Goal: Transaction & Acquisition: Purchase product/service

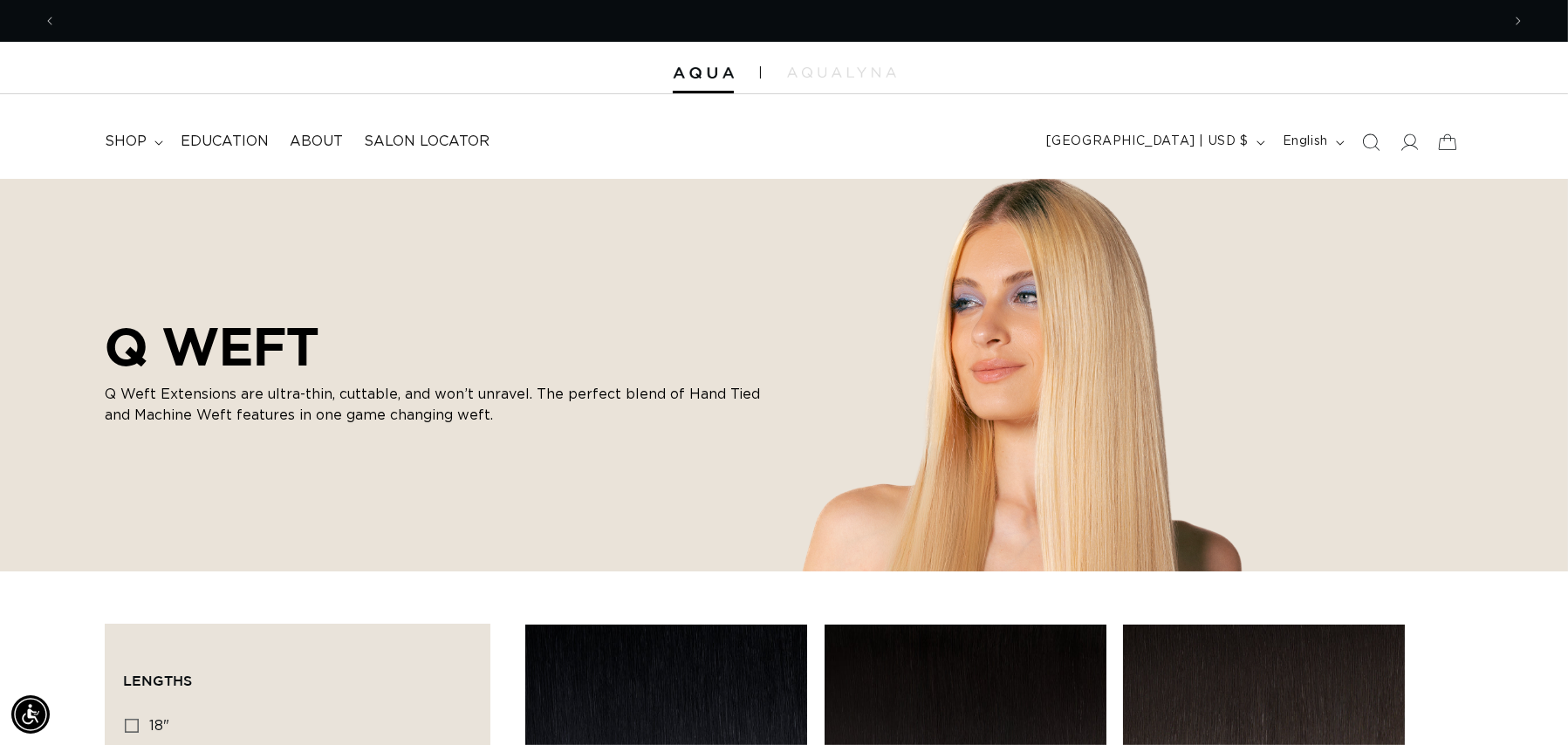
scroll to position [0, 2888]
click at [136, 142] on span "shop" at bounding box center [125, 142] width 42 height 19
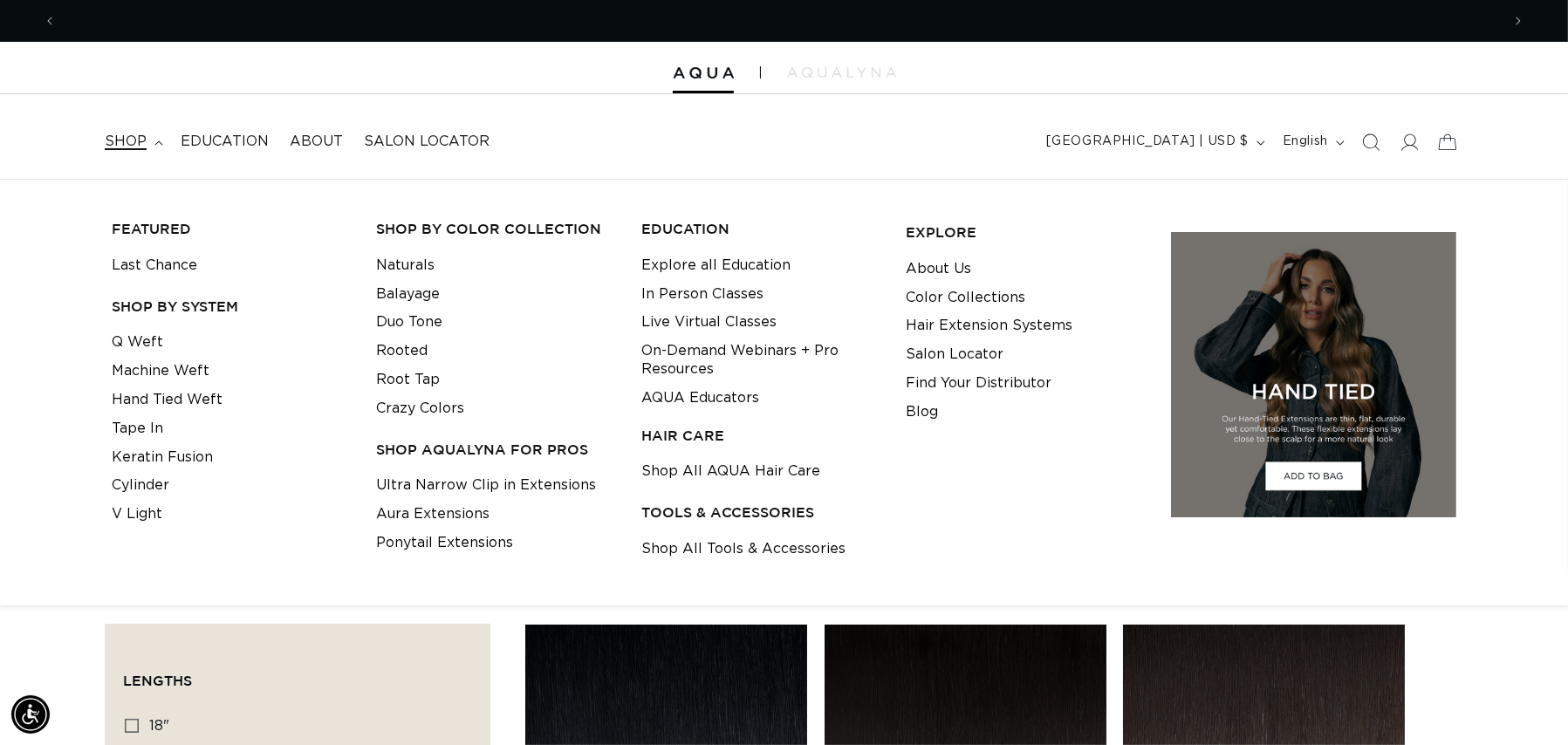
scroll to position [0, 0]
click at [170, 369] on link "Machine Weft" at bounding box center [160, 371] width 98 height 29
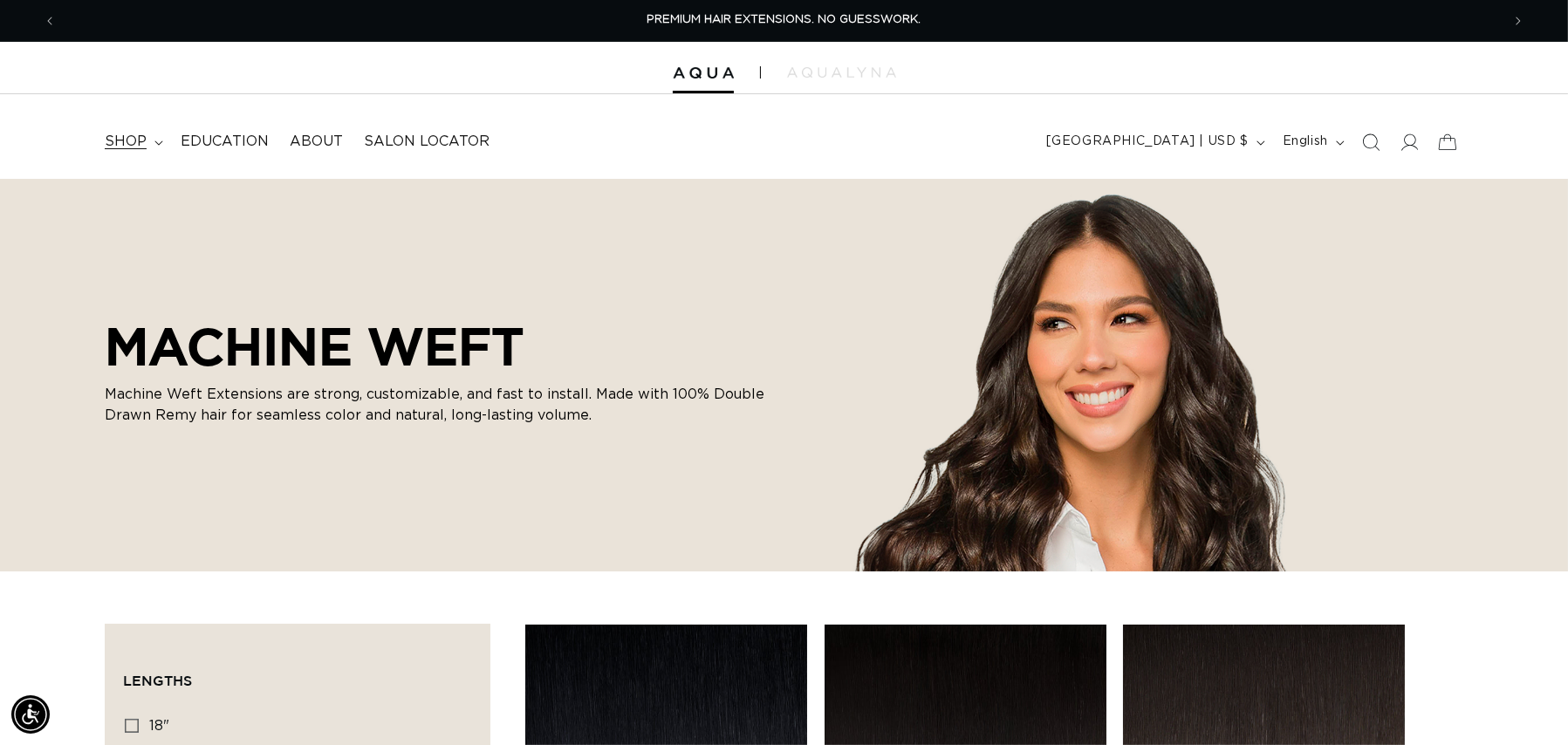
click at [135, 141] on span "shop" at bounding box center [125, 142] width 42 height 19
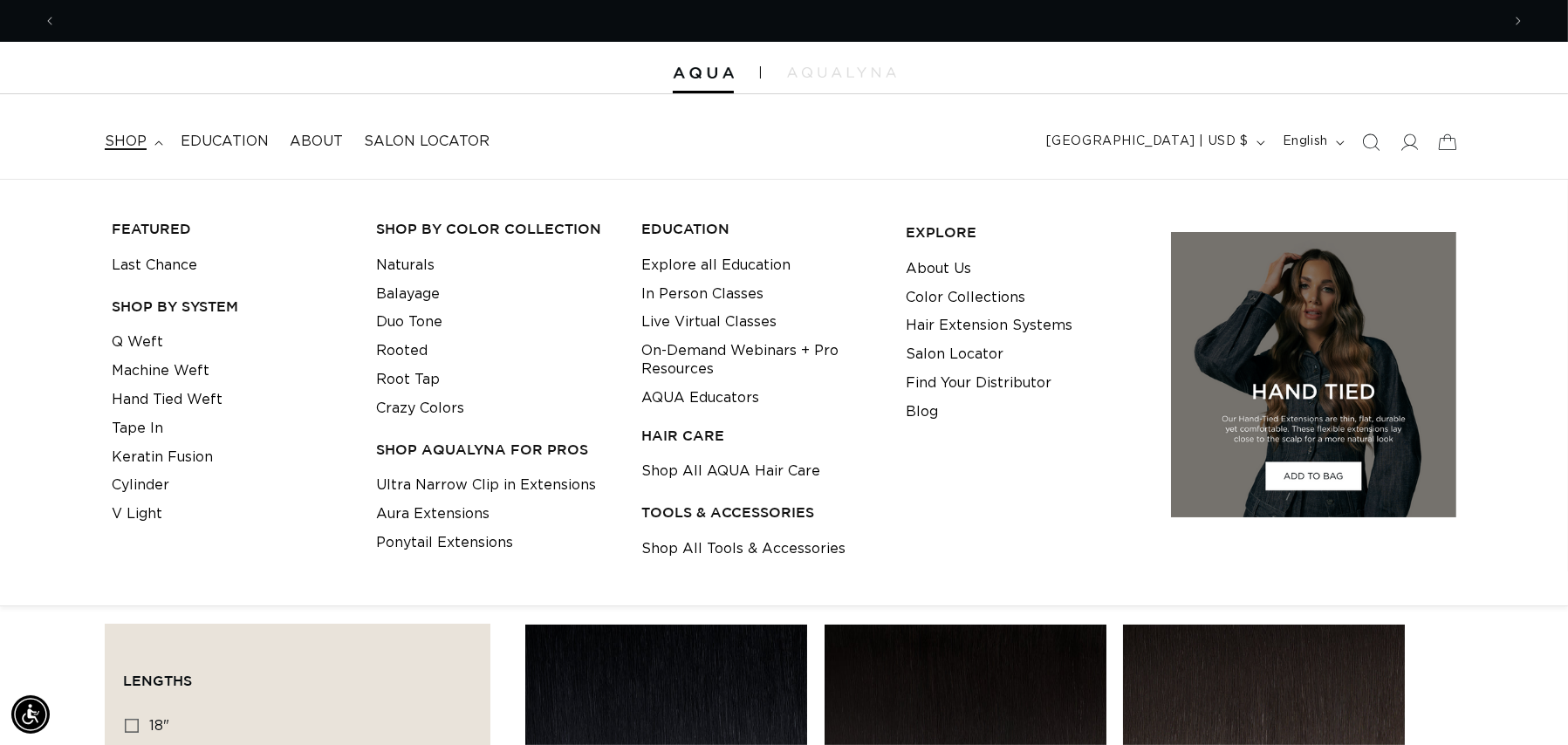
scroll to position [0, 1444]
click at [161, 402] on link "Hand Tied Weft" at bounding box center [167, 400] width 111 height 29
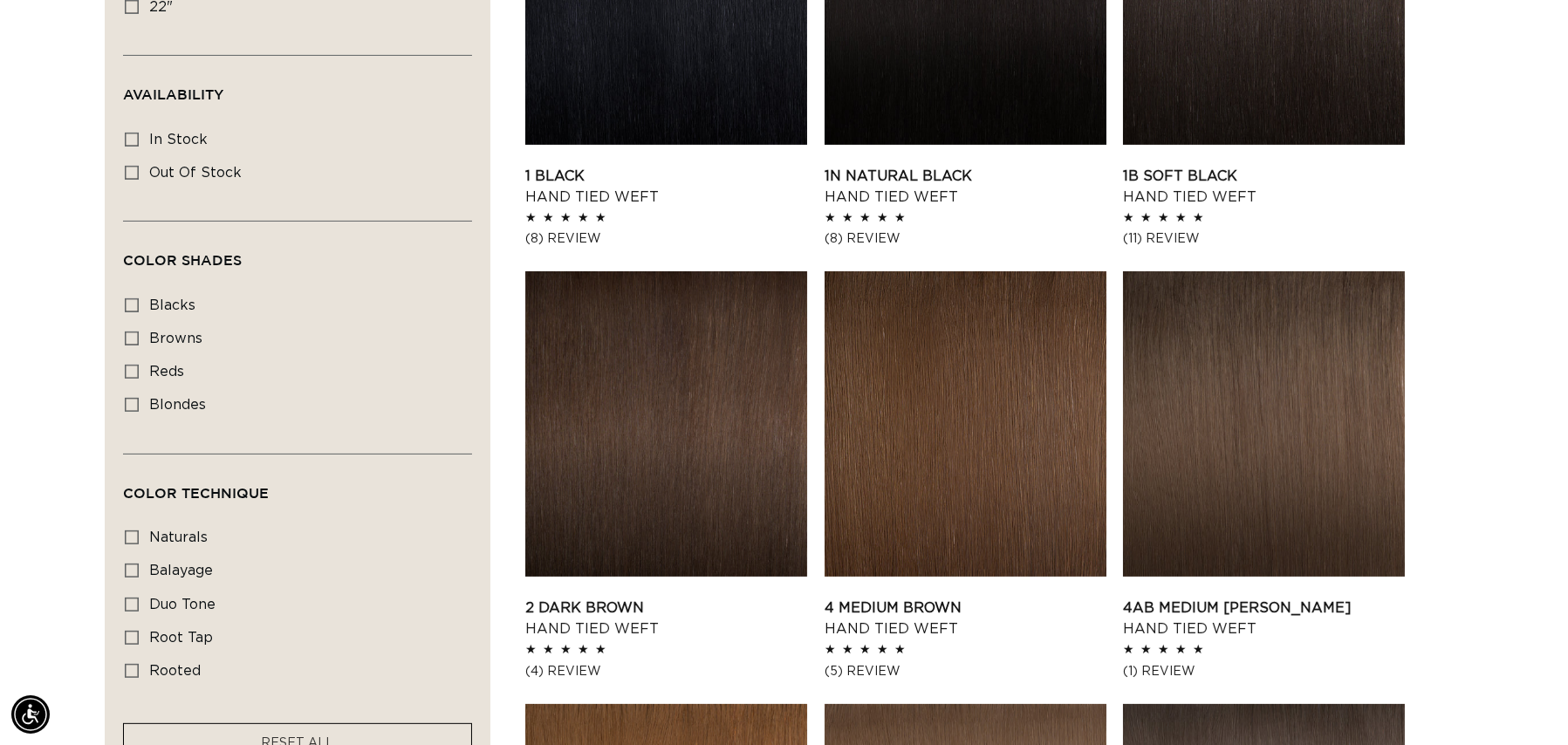
scroll to position [0, 1444]
click at [1180, 208] on link "1B Soft Black Hand Tied Weft" at bounding box center [1263, 186] width 282 height 42
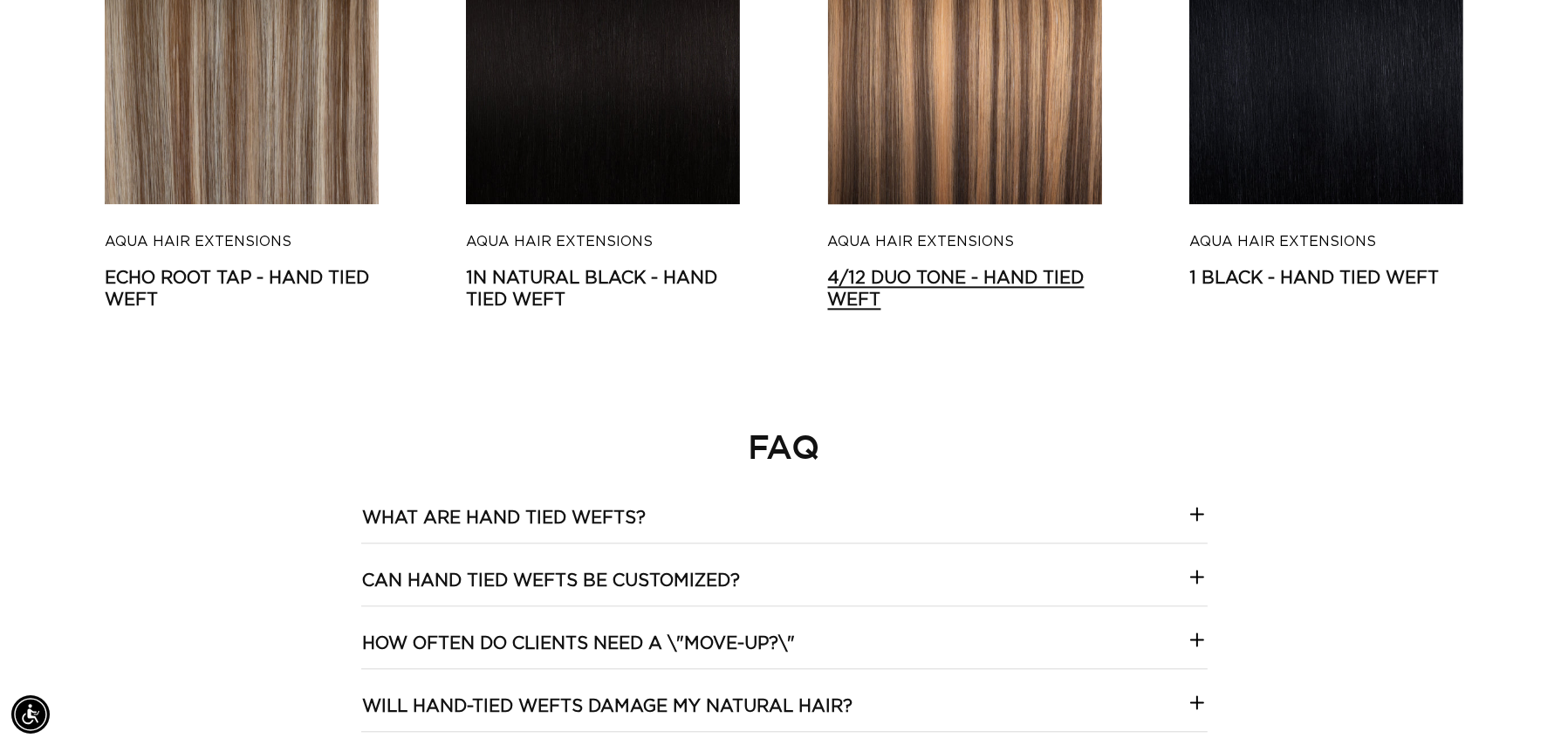
scroll to position [0, 2888]
